Goal: Task Accomplishment & Management: Complete application form

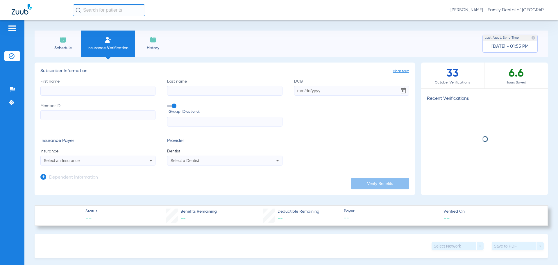
click at [76, 93] on input "First name" at bounding box center [97, 91] width 115 height 10
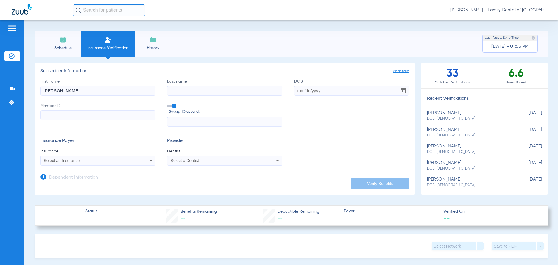
type input "[PERSON_NAME]"
click at [201, 89] on input "Last name" at bounding box center [224, 91] width 115 height 10
type input "[PERSON_NAME]"
click at [315, 91] on input "DOB" at bounding box center [351, 91] width 115 height 10
type input "[DATE]"
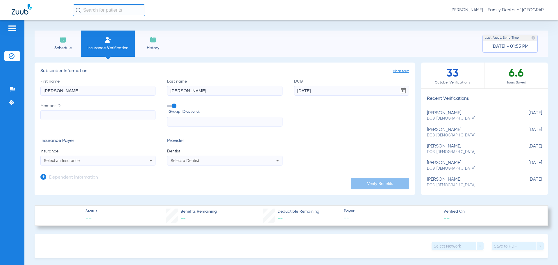
click at [97, 116] on input "Member ID" at bounding box center [97, 115] width 115 height 10
click at [74, 115] on input "Member ID Required" at bounding box center [97, 115] width 115 height 10
paste input "333861770"
type input "333861770"
click at [174, 106] on span at bounding box center [171, 106] width 9 height 2
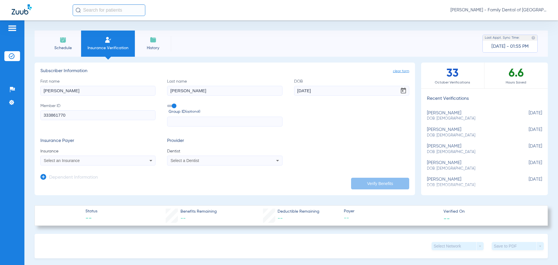
click at [168, 104] on input "Group ID (optional)" at bounding box center [168, 104] width 0 height 0
click at [148, 160] on icon at bounding box center [150, 160] width 7 height 7
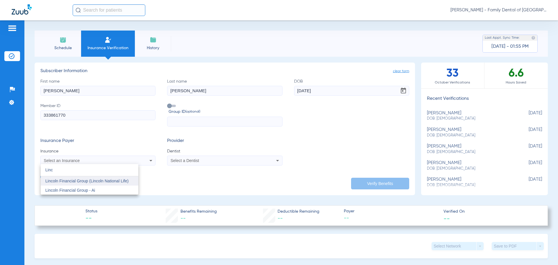
type input "Linc"
drag, startPoint x: 96, startPoint y: 183, endPoint x: 98, endPoint y: 180, distance: 3.5
click at [96, 182] on span "Lincoln Financial Group (Lincoln National Life)" at bounding box center [86, 180] width 83 height 5
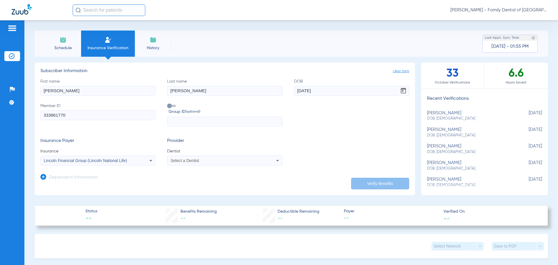
click at [226, 159] on div "Select a Dentist" at bounding box center [214, 160] width 87 height 4
type input "uy"
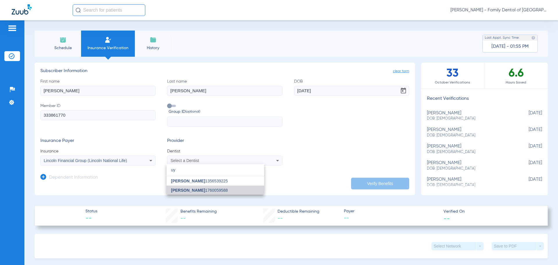
click at [198, 187] on mat-option "[PERSON_NAME] 1760059588" at bounding box center [216, 189] width 98 height 9
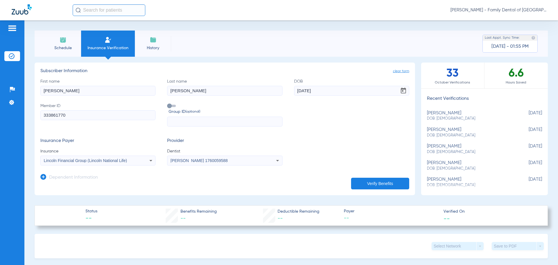
click at [42, 176] on icon at bounding box center [43, 177] width 6 height 6
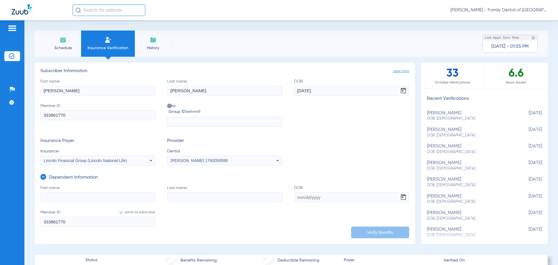
click at [77, 196] on input "First name" at bounding box center [97, 197] width 115 height 10
type input "[PERSON_NAME]"
click at [194, 199] on input "Last name" at bounding box center [224, 197] width 115 height 10
type input "Czorniak"
click at [321, 197] on input "DOB" at bounding box center [351, 197] width 115 height 10
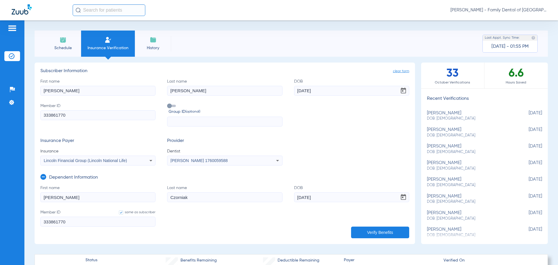
type input "[DATE]"
click at [381, 232] on button "Verify Benefits" at bounding box center [380, 232] width 58 height 12
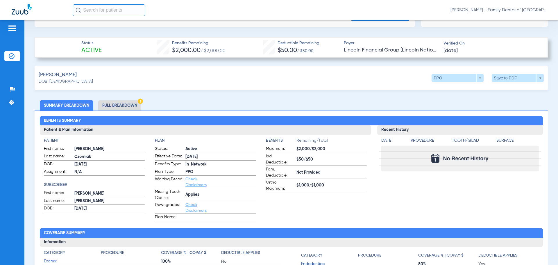
scroll to position [203, 0]
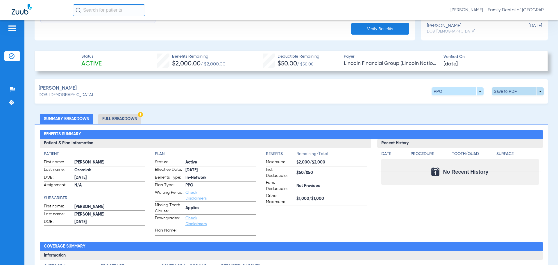
click at [511, 92] on span at bounding box center [518, 91] width 14 height 14
click at [467, 105] on button "insert_drive_file Save to PDF" at bounding box center [464, 103] width 44 height 12
click at [131, 118] on li "Full Breakdown" at bounding box center [119, 119] width 43 height 10
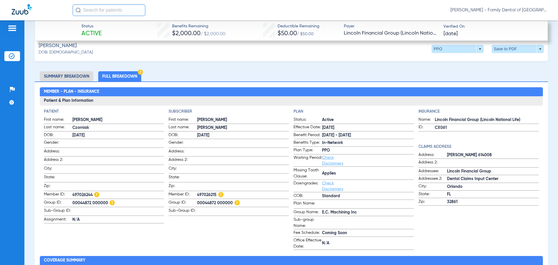
scroll to position [262, 0]
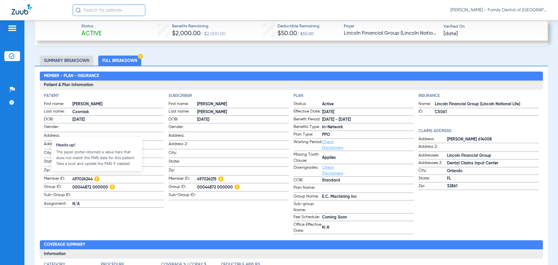
click at [96, 176] on img at bounding box center [96, 178] width 5 height 5
